Goal: Find specific page/section: Find specific page/section

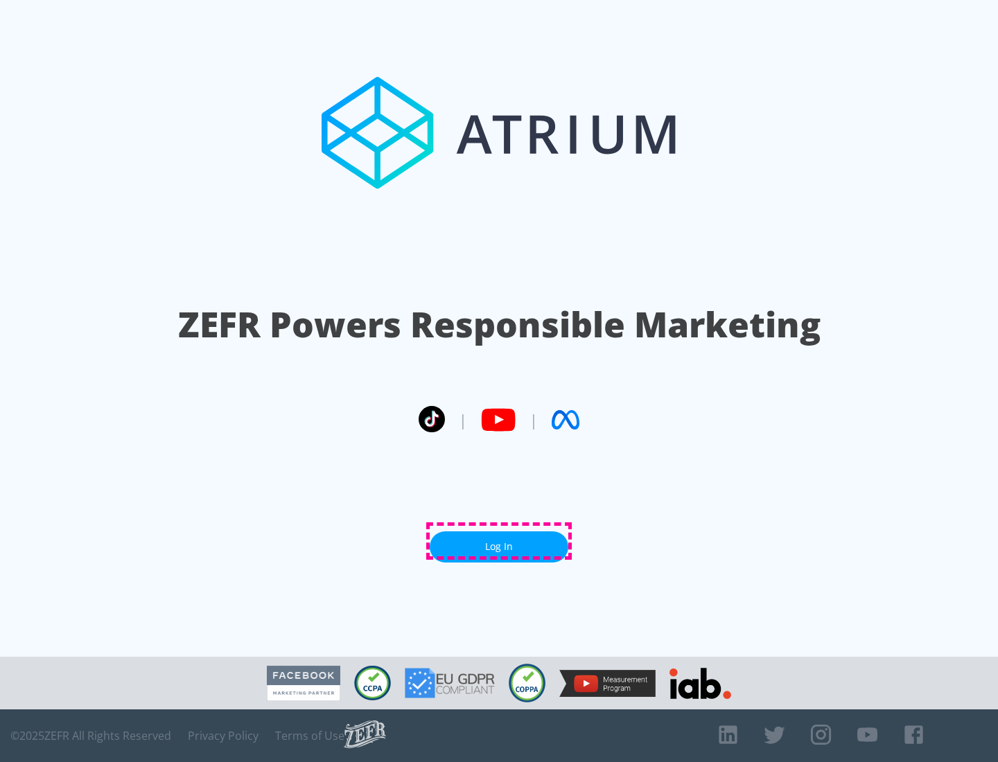
click at [499, 541] on link "Log In" at bounding box center [499, 547] width 139 height 31
